Goal: Information Seeking & Learning: Learn about a topic

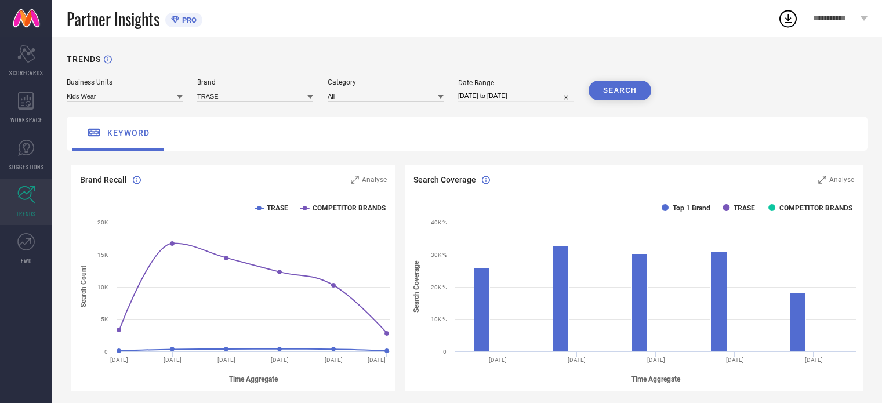
scroll to position [492, 0]
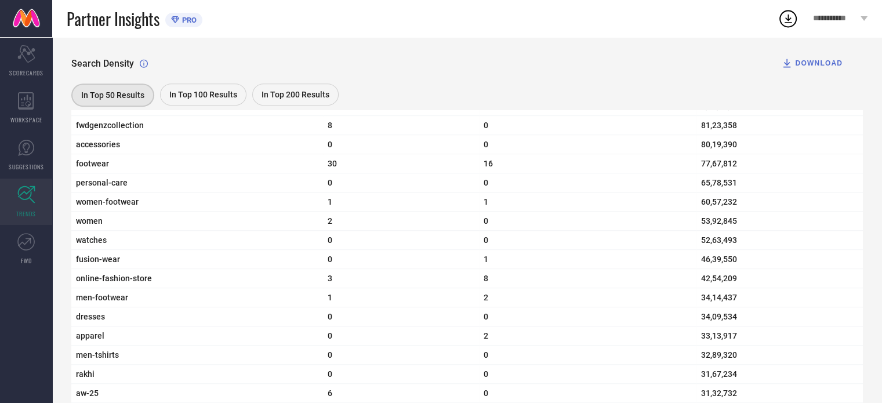
click at [203, 90] on span "In Top 100 Results" at bounding box center [203, 94] width 68 height 9
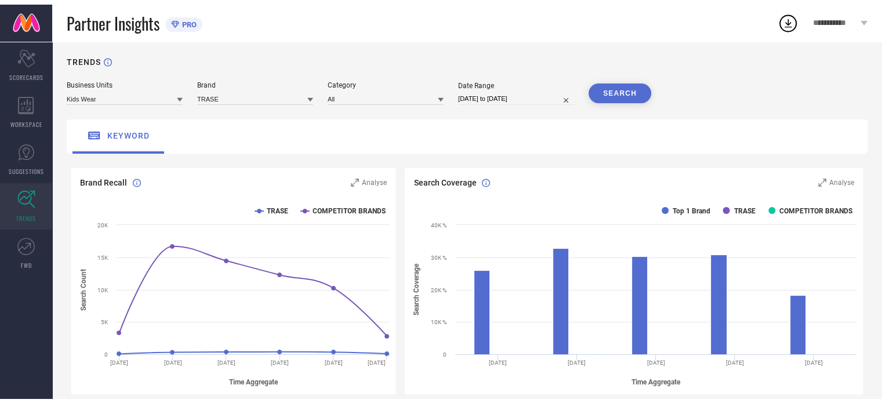
scroll to position [0, 0]
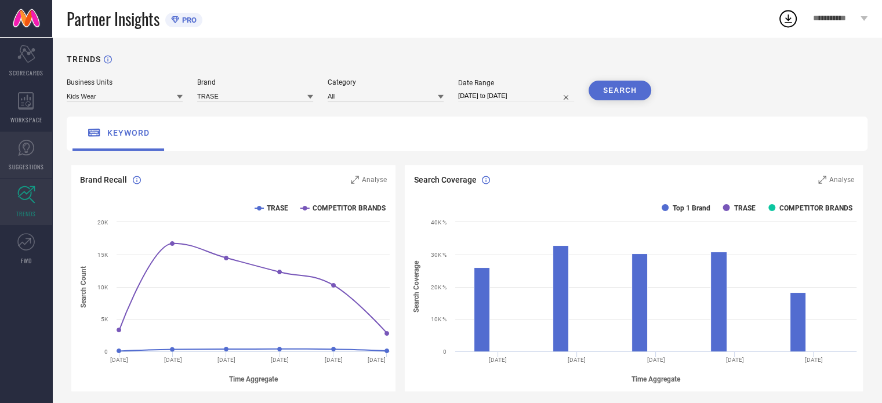
click at [36, 147] on link "SUGGESTIONS" at bounding box center [26, 155] width 52 height 46
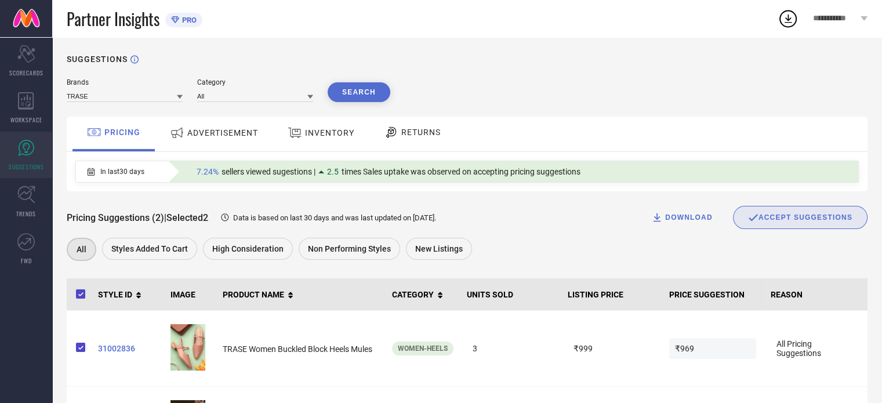
click at [239, 131] on span "ADVERTISEMENT" at bounding box center [222, 132] width 71 height 9
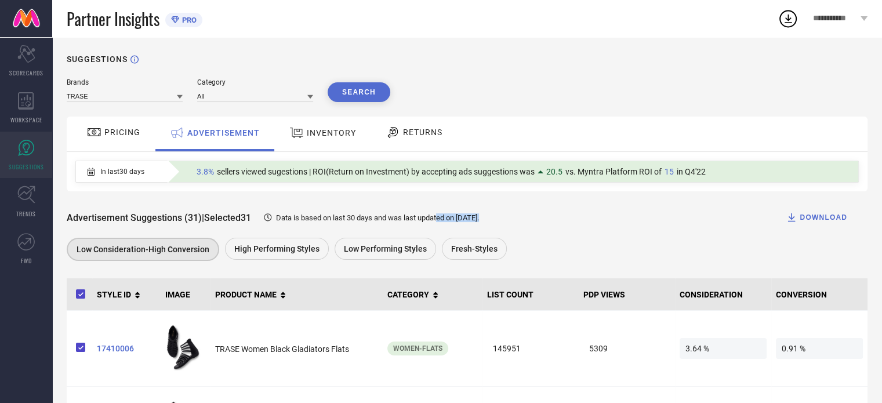
drag, startPoint x: 446, startPoint y: 207, endPoint x: 513, endPoint y: 207, distance: 66.7
click at [513, 207] on div "Advertisement Suggestions (31) | Selected 31 Data is based on last 30 days and …" at bounding box center [467, 217] width 801 height 23
click at [700, 155] on div "In last 30 days 3.8% sellers viewed sugestions | ROI(Return on Investment) by a…" at bounding box center [467, 171] width 801 height 39
click at [698, 191] on div "In last 30 days 3.8% sellers viewed sugestions | ROI(Return on Investment) by a…" at bounding box center [467, 171] width 801 height 39
drag, startPoint x: 698, startPoint y: 191, endPoint x: 716, endPoint y: 190, distance: 18.6
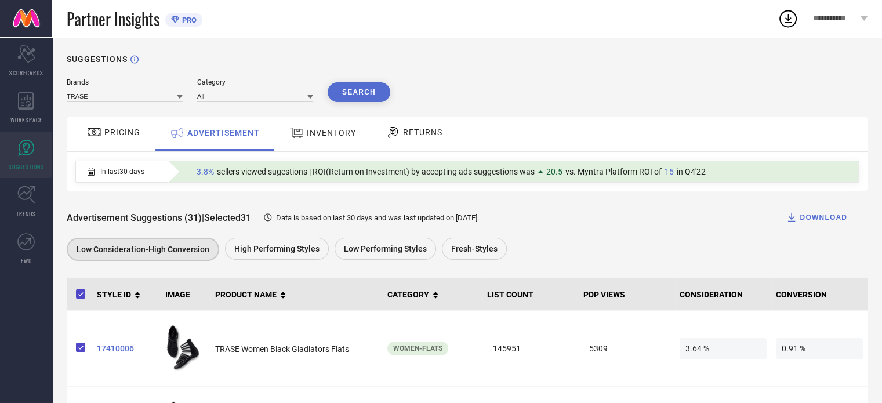
click at [716, 190] on div "In last 30 days 3.8% sellers viewed sugestions | ROI(Return on Investment) by a…" at bounding box center [467, 171] width 801 height 39
drag, startPoint x: 752, startPoint y: 203, endPoint x: 770, endPoint y: 181, distance: 28.8
click at [770, 181] on div "In last 30 days 3.8% sellers viewed sugestions | ROI(Return on Investment) by a…" at bounding box center [467, 171] width 801 height 39
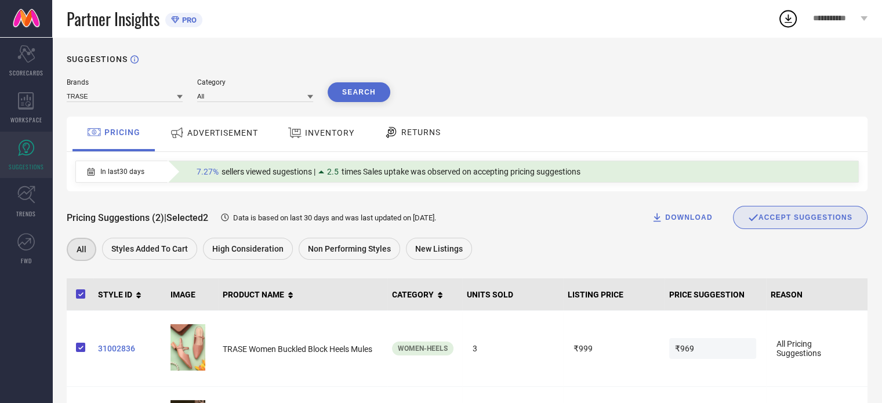
click at [210, 128] on div "ADVERTISEMENT" at bounding box center [214, 132] width 94 height 21
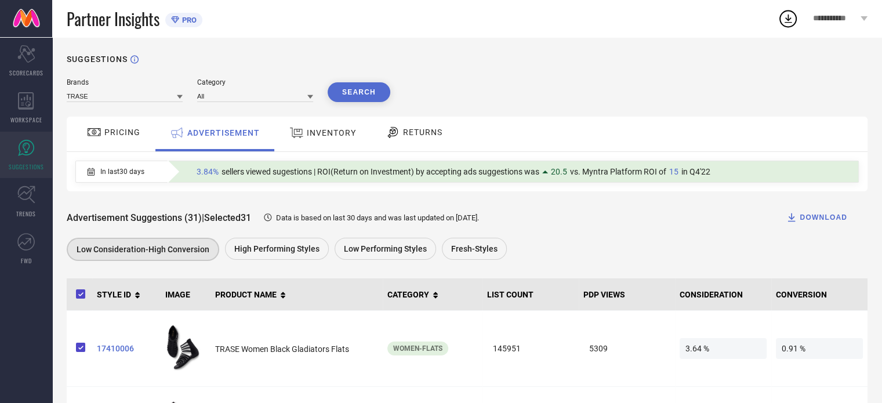
drag, startPoint x: 207, startPoint y: 128, endPoint x: 242, endPoint y: 124, distance: 35.7
click at [242, 124] on div "ADVERTISEMENT" at bounding box center [215, 132] width 96 height 21
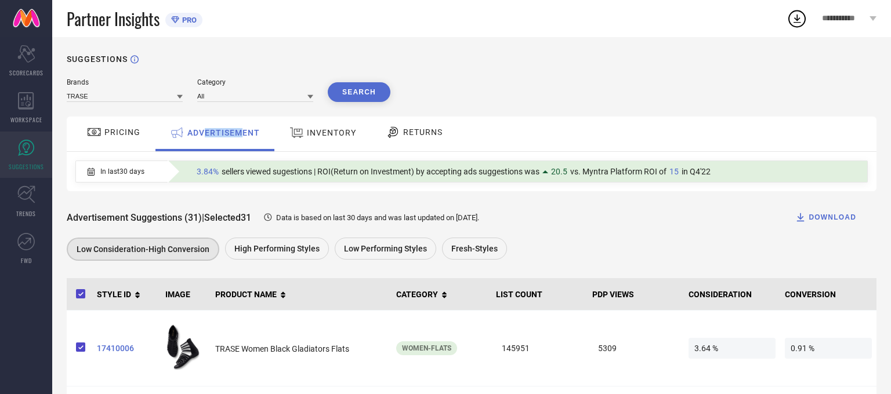
click at [242, 124] on div "ADVERTISEMENT" at bounding box center [215, 132] width 96 height 21
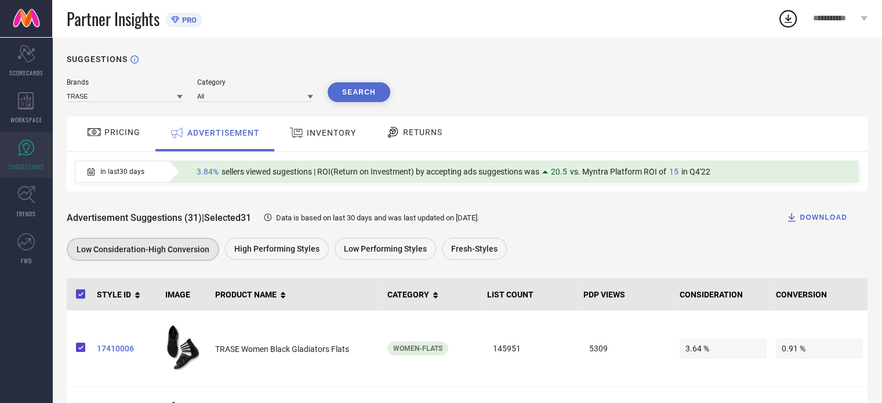
click at [342, 140] on div "INVENTORY" at bounding box center [323, 132] width 73 height 21
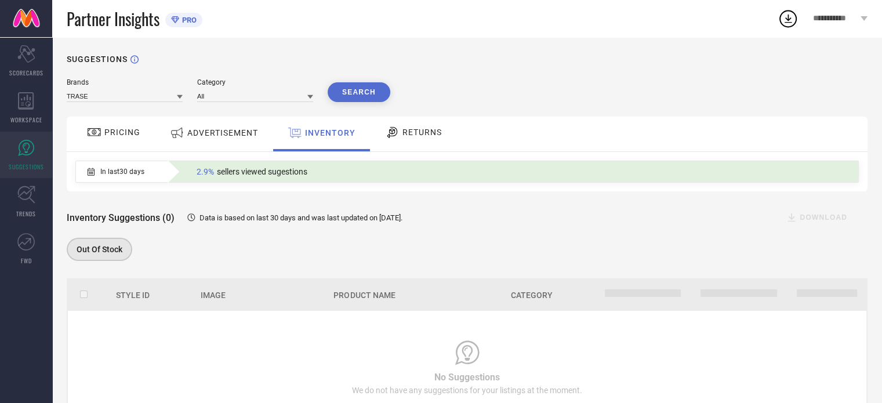
click at [131, 142] on div "PRICING" at bounding box center [113, 132] width 59 height 20
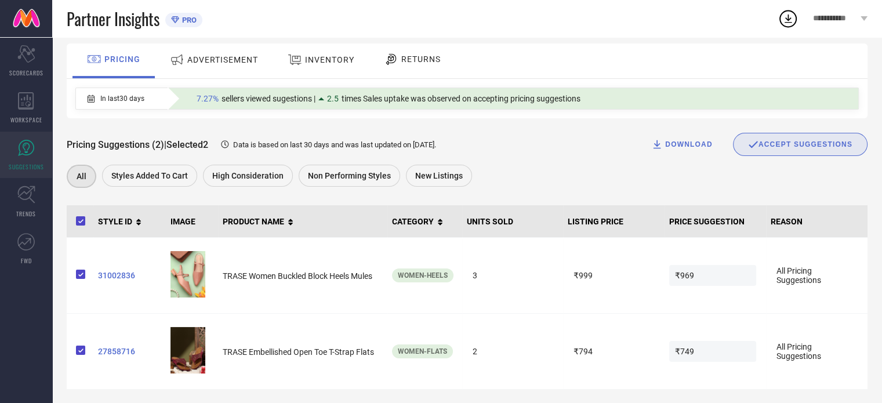
scroll to position [78, 0]
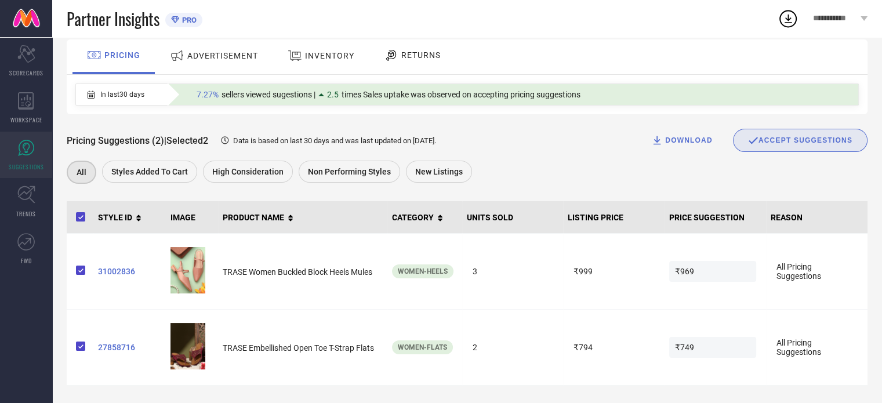
click at [302, 54] on icon at bounding box center [295, 55] width 15 height 15
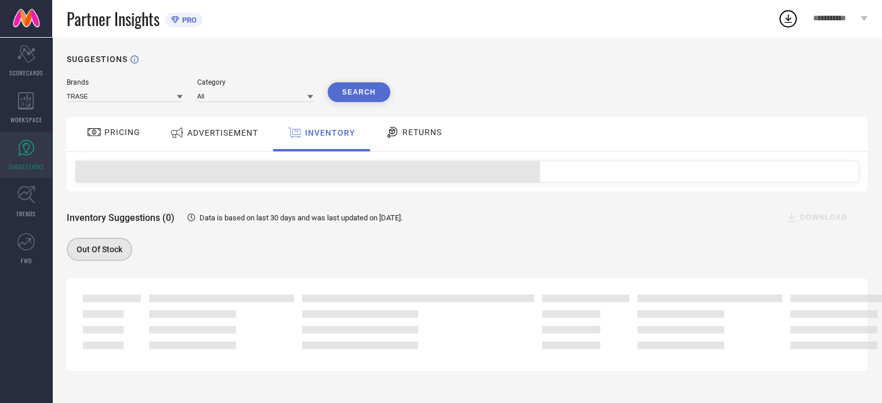
scroll to position [0, 0]
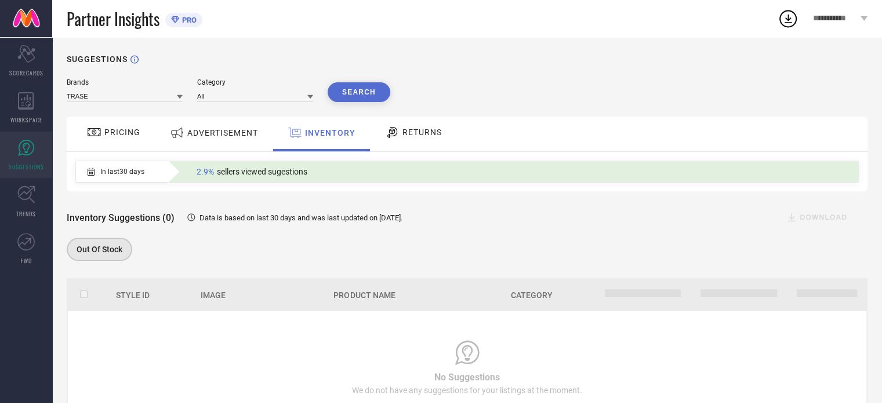
click at [403, 130] on span "RETURNS" at bounding box center [422, 132] width 39 height 9
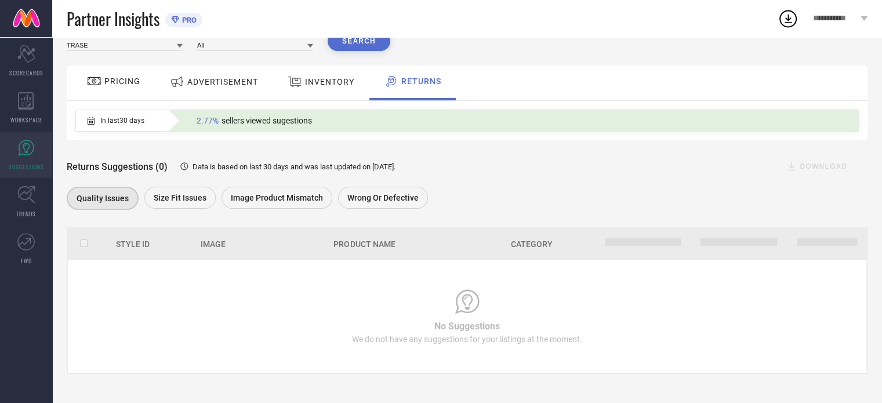
scroll to position [52, 0]
click at [164, 198] on span "Size fit issues" at bounding box center [180, 197] width 53 height 9
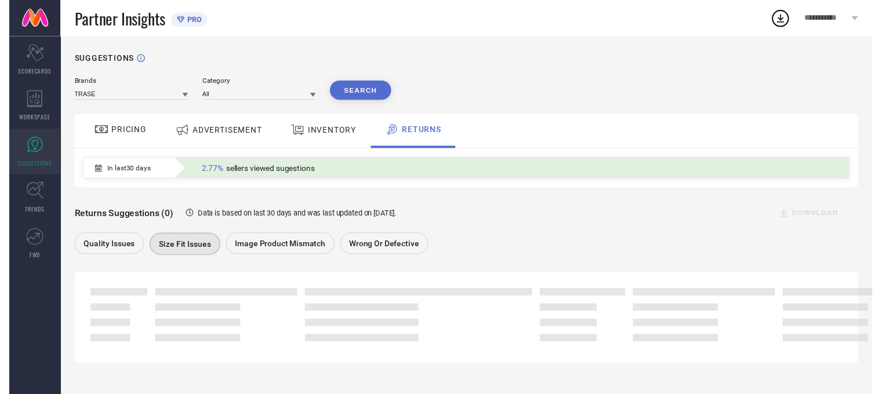
scroll to position [0, 0]
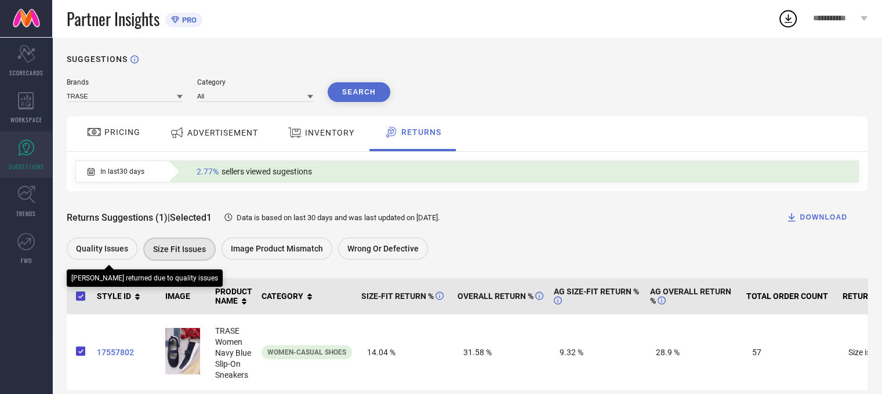
click at [96, 246] on span "Quality issues" at bounding box center [102, 248] width 52 height 9
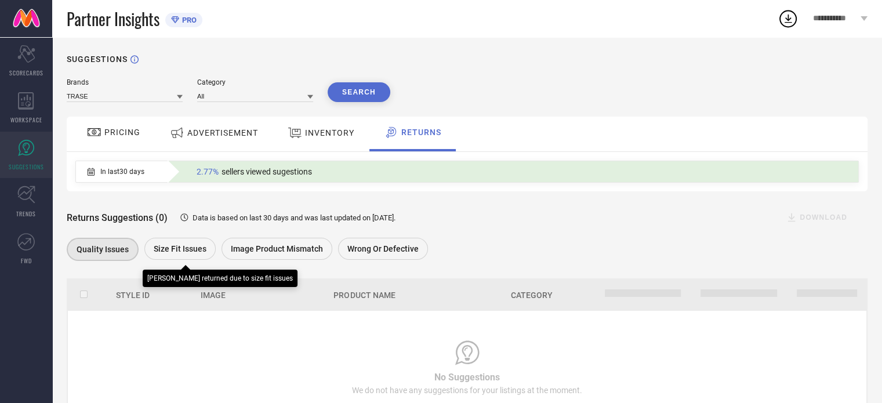
click at [172, 247] on span "Size fit issues" at bounding box center [180, 248] width 53 height 9
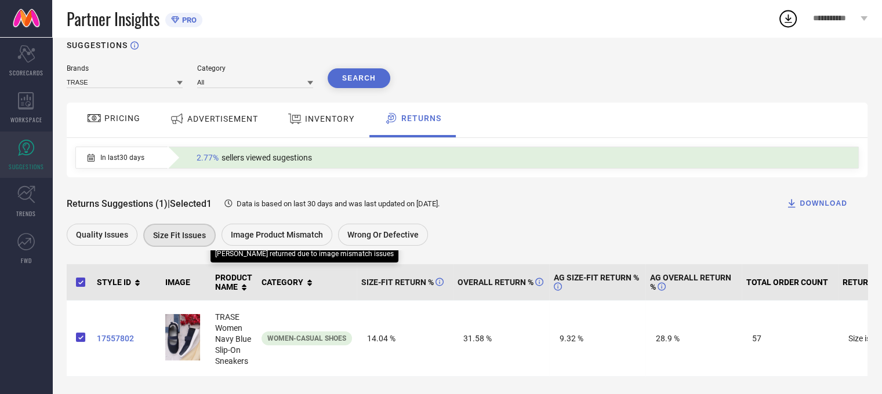
click at [255, 230] on span "Image product mismatch" at bounding box center [277, 234] width 92 height 9
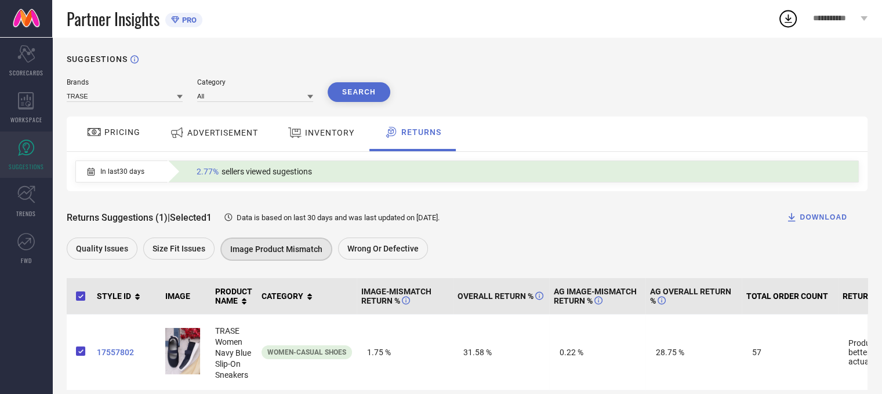
click at [605, 100] on div "Brands TRASE Category All Search" at bounding box center [467, 90] width 801 height 24
